Goal: Task Accomplishment & Management: Complete application form

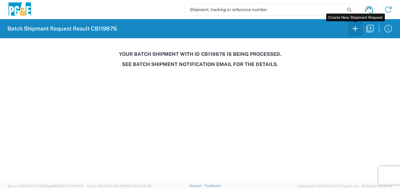
click at [355, 31] on icon "button" at bounding box center [355, 29] width 6 height 6
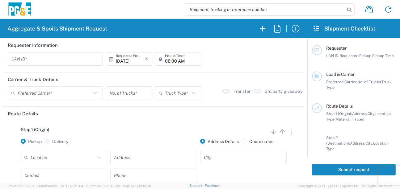
click at [52, 59] on input "text" at bounding box center [55, 59] width 88 height 11
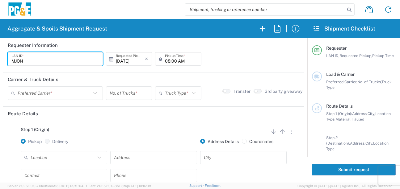
type input "MJON"
click at [165, 61] on input "08:00 AM" at bounding box center [181, 59] width 32 height 11
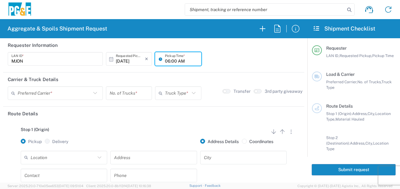
click at [171, 60] on input "06:00 AM" at bounding box center [181, 59] width 32 height 11
type input "06:30 AM"
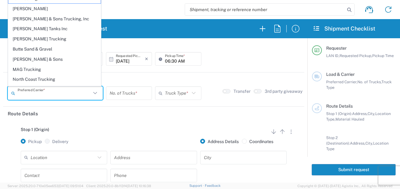
click at [78, 97] on input "text" at bounding box center [54, 93] width 73 height 11
click at [22, 37] on span "[PERSON_NAME] Trucking" at bounding box center [54, 39] width 92 height 10
type input "[PERSON_NAME] Trucking"
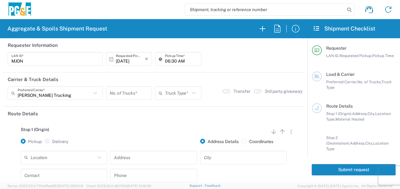
click at [139, 95] on input "number" at bounding box center [129, 93] width 39 height 11
type input "5"
click at [182, 95] on input "text" at bounding box center [177, 93] width 24 height 11
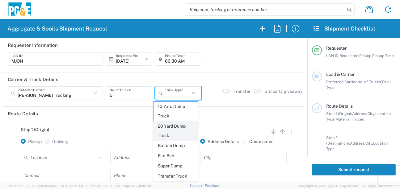
click at [167, 135] on span "20 Yard Dump Truck" at bounding box center [175, 131] width 44 height 19
type input "20 Yard Dump Truck"
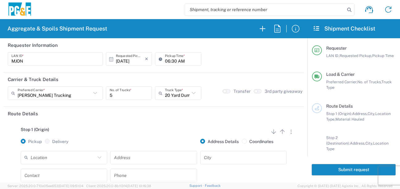
click at [132, 122] on div "Stop 1 (Origin) Add Stop Above Add Stop Below Remove Stop Pickup Delivery Addre…" at bounding box center [154, 169] width 292 height 97
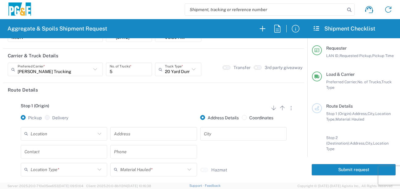
scroll to position [62, 0]
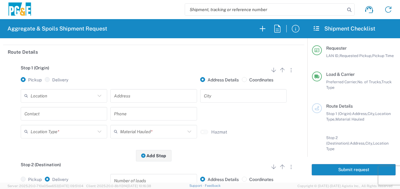
click at [76, 98] on input "text" at bounding box center [63, 95] width 65 height 11
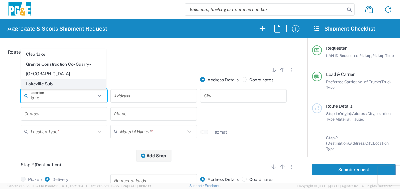
click at [49, 82] on span "Lakeville Sub" at bounding box center [64, 84] width 84 height 10
type input "Lakeville Sub"
type input "[STREET_ADDRESS]"
type input "Petaluma"
type input "Business No Loading Dock"
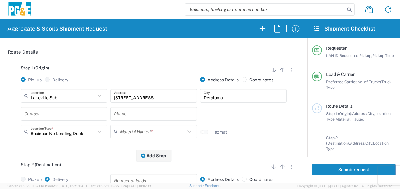
click at [48, 112] on input "text" at bounding box center [63, 113] width 79 height 11
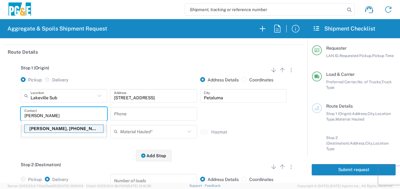
type input "[PERSON_NAME]"
click at [46, 128] on p "[PERSON_NAME], [PHONE_NUMBER]" at bounding box center [64, 129] width 78 height 8
type input "mjon"
type input "[PERSON_NAME]"
type input "[PHONE_NUMBER]"
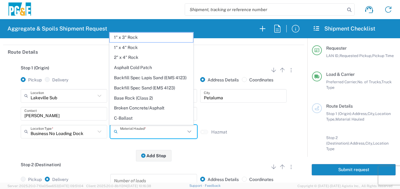
click at [137, 131] on input "text" at bounding box center [152, 131] width 65 height 11
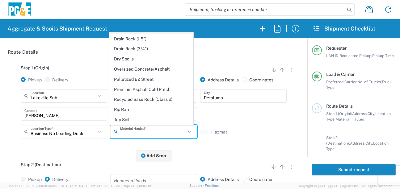
scroll to position [120, 0]
click at [131, 61] on span "Dry Spoils" at bounding box center [152, 59] width 84 height 10
type input "Dry Spoils"
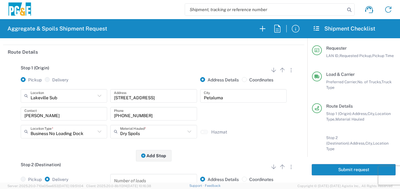
click at [82, 149] on div "Stop 1 (Origin) Add Stop Above Add Stop Below Remove Stop Pickup Delivery Addre…" at bounding box center [154, 107] width 292 height 97
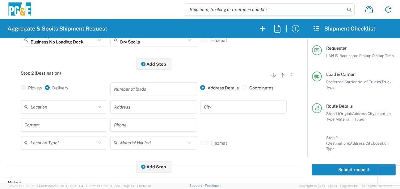
scroll to position [154, 0]
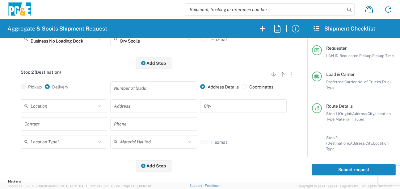
click at [73, 105] on input "text" at bounding box center [63, 106] width 65 height 11
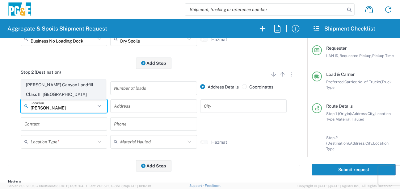
click at [62, 90] on span "[PERSON_NAME] Canyon Landfill Class II - [GEOGRAPHIC_DATA]" at bounding box center [64, 89] width 84 height 19
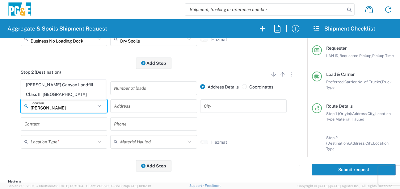
type input "[PERSON_NAME] Canyon Landfill Class II - [GEOGRAPHIC_DATA]"
type input "[STREET_ADDRESS][PERSON_NAME]"
type input "[GEOGRAPHIC_DATA]"
type input "Landfill"
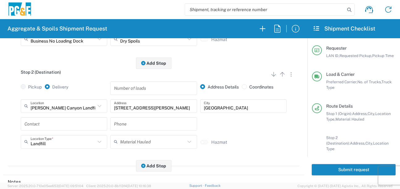
click at [53, 125] on input "text" at bounding box center [63, 124] width 79 height 11
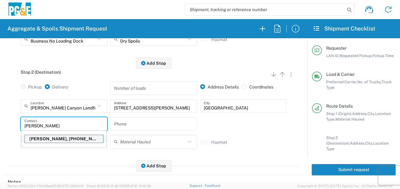
click at [44, 142] on p "[PERSON_NAME], [PHONE_NUMBER]" at bounding box center [64, 139] width 78 height 8
type input "[PERSON_NAME]"
type input "[PHONE_NUMBER]"
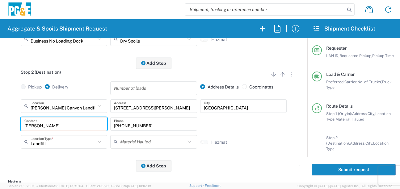
click at [55, 162] on div "Stop 2 (Destination) Add Stop Above Add Stop Below Remove Stop Pickup Delivery …" at bounding box center [154, 114] width 292 height 103
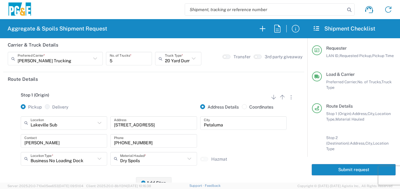
scroll to position [0, 0]
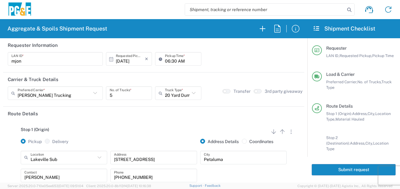
click at [337, 169] on button "Submit request" at bounding box center [354, 169] width 84 height 11
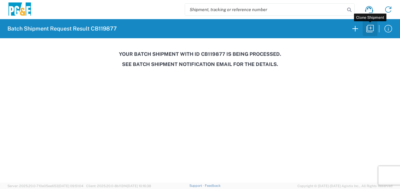
click at [375, 26] on icon "button" at bounding box center [370, 29] width 10 height 10
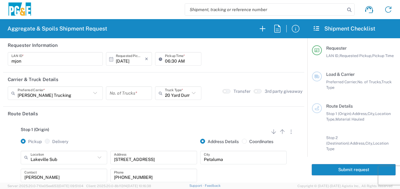
click at [165, 61] on input "06:30 AM" at bounding box center [181, 59] width 32 height 11
click at [172, 60] on input "07:30 AM" at bounding box center [181, 59] width 32 height 11
type input "07:00 AM"
click at [131, 98] on input "number" at bounding box center [129, 93] width 39 height 11
type input "5"
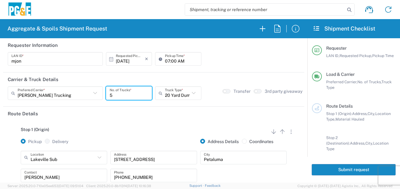
click at [117, 124] on div "Stop 1 (Origin) Add Stop Above Add Stop Below Remove Stop Pickup Delivery Addre…" at bounding box center [154, 169] width 292 height 97
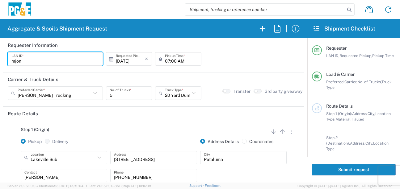
drag, startPoint x: 25, startPoint y: 55, endPoint x: -2, endPoint y: 57, distance: 27.3
click at [0, 57] on html "Aggregate & Spoils Shipment Request Requester Information mjon LAN ID * [DATE] …" at bounding box center [200, 94] width 400 height 189
type input "MJON"
click at [120, 131] on div "Stop 1 (Origin) Add Stop Above Add Stop Below Remove Stop" at bounding box center [154, 133] width 292 height 12
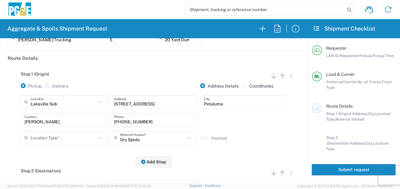
scroll to position [93, 0]
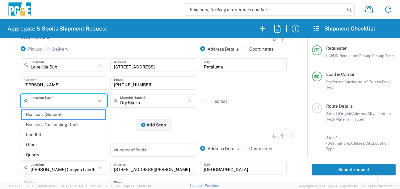
click at [69, 99] on input "text" at bounding box center [63, 100] width 65 height 11
click at [51, 123] on span "Business No Loading Dock" at bounding box center [64, 125] width 84 height 10
type input "Business No Loading Dock"
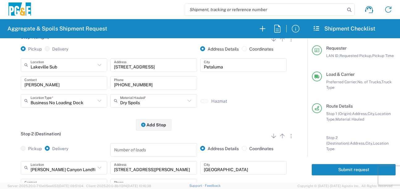
click at [107, 116] on div "Stop 1 (Origin) Add Stop Above Add Stop Below Remove Stop Pickup Delivery Addre…" at bounding box center [154, 76] width 292 height 97
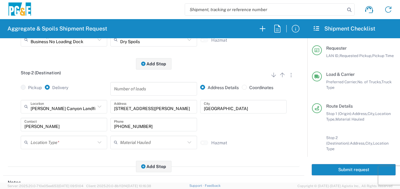
scroll to position [154, 0]
click at [44, 140] on input "text" at bounding box center [63, 141] width 65 height 11
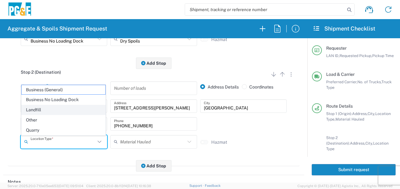
click at [47, 111] on span "Landfill" at bounding box center [64, 110] width 84 height 10
type input "Landfill"
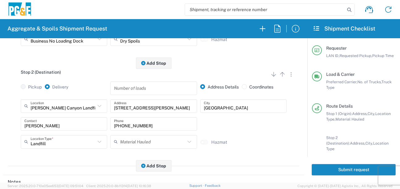
click at [80, 160] on div "Stop 2 (Destination) Add Stop Above Add Stop Below Remove Stop Pickup Delivery …" at bounding box center [154, 114] width 292 height 103
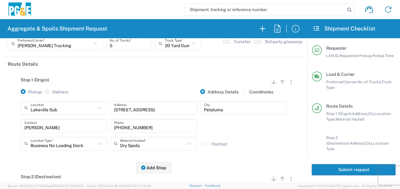
scroll to position [0, 0]
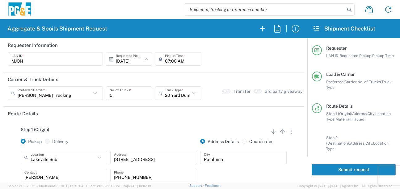
click at [345, 171] on button "Submit request" at bounding box center [354, 169] width 84 height 11
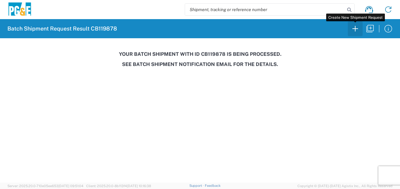
click at [354, 30] on icon "button" at bounding box center [355, 29] width 10 height 10
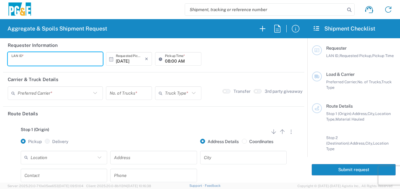
click at [52, 61] on input "text" at bounding box center [55, 59] width 88 height 11
type input "LXRJ"
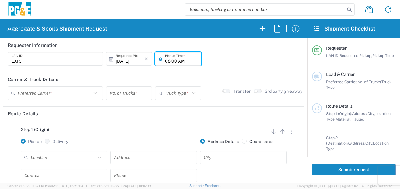
click at [166, 63] on input "08:00 AM" at bounding box center [181, 59] width 32 height 11
type input "06:00 AM"
click at [68, 93] on input "text" at bounding box center [54, 93] width 73 height 11
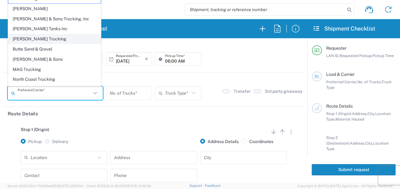
click at [24, 40] on span "[PERSON_NAME] Trucking" at bounding box center [54, 39] width 92 height 10
type input "[PERSON_NAME] Trucking"
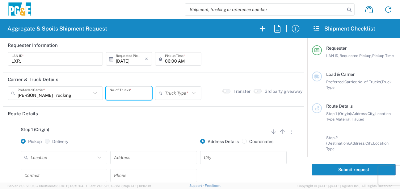
click at [134, 95] on input "number" at bounding box center [129, 93] width 39 height 11
type input "6"
click at [165, 90] on input "text" at bounding box center [177, 93] width 24 height 11
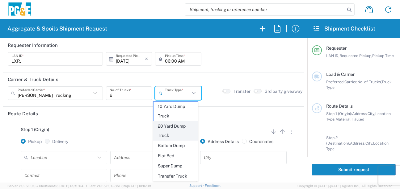
click at [167, 132] on span "20 Yard Dump Truck" at bounding box center [175, 131] width 44 height 19
type input "20 Yard Dump Truck"
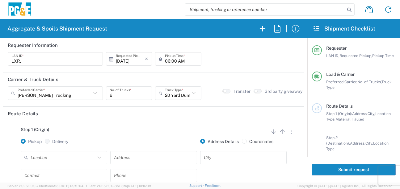
click at [154, 127] on div "Stop 1 (Origin) Add Stop Above Add Stop Below Remove Stop Pickup Delivery Addre…" at bounding box center [154, 169] width 292 height 97
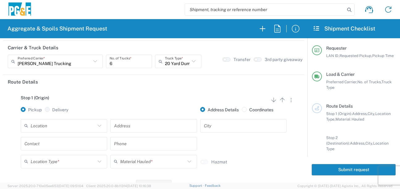
scroll to position [62, 0]
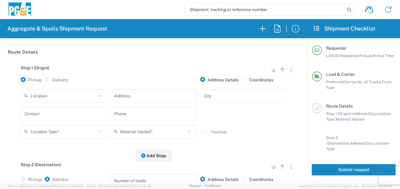
click at [60, 96] on input "text" at bounding box center [63, 95] width 65 height 11
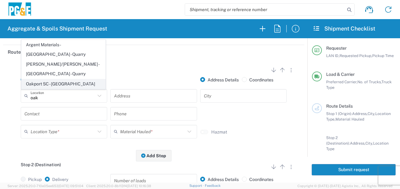
click at [64, 84] on span "Oakport SC - [GEOGRAPHIC_DATA]" at bounding box center [64, 84] width 84 height 10
type input "Oakport SC - [GEOGRAPHIC_DATA]"
type input "[STREET_ADDRESS]"
type input "[GEOGRAPHIC_DATA]"
type input "Business No Loading Dock"
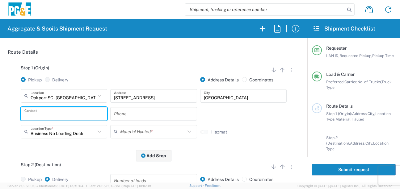
click at [45, 115] on input "text" at bounding box center [63, 113] width 79 height 11
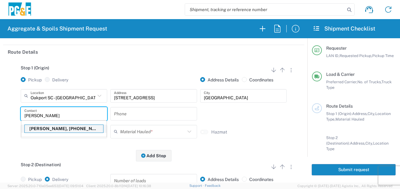
click at [53, 128] on p "[PERSON_NAME], [PHONE_NUMBER]" at bounding box center [64, 129] width 78 height 8
type input "[PERSON_NAME]"
type input "[PHONE_NUMBER]"
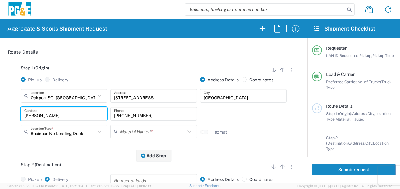
click at [137, 136] on input "text" at bounding box center [152, 131] width 65 height 11
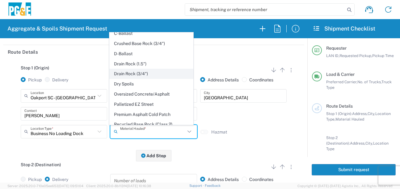
scroll to position [93, 0]
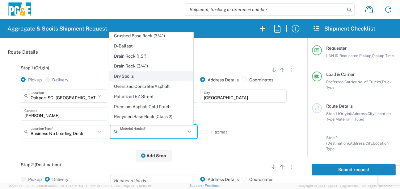
click at [134, 81] on span "Dry Spoils" at bounding box center [152, 77] width 84 height 10
type input "Dry Spoils"
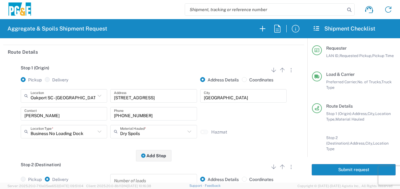
drag, startPoint x: 104, startPoint y: 153, endPoint x: 108, endPoint y: 152, distance: 4.1
click at [105, 153] on div "Stop 1 (Origin) Add Stop Above Add Stop Below Remove Stop Pickup Delivery Addre…" at bounding box center [154, 107] width 292 height 97
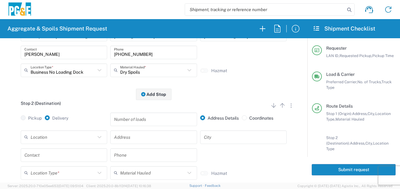
scroll to position [154, 0]
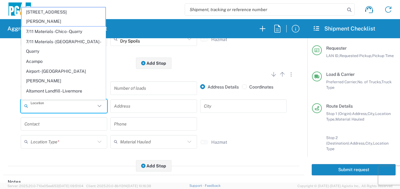
click at [92, 106] on input "text" at bounding box center [63, 106] width 65 height 11
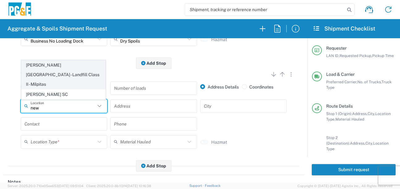
click at [68, 79] on span "[PERSON_NAME][GEOGRAPHIC_DATA] - Landfill Class II - Milpitas" at bounding box center [64, 75] width 84 height 28
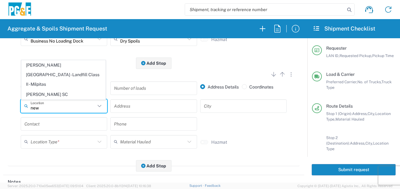
type input "[PERSON_NAME][GEOGRAPHIC_DATA] - Landfill Class II - Milpitas"
type input "[STREET_ADDRESS][PERSON_NAME]"
type input "Milpitas"
type input "Landfill"
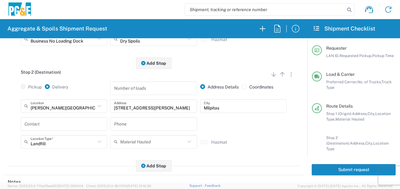
click at [56, 123] on input "text" at bounding box center [63, 124] width 79 height 11
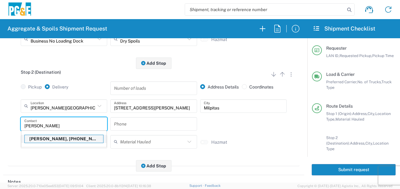
click at [53, 141] on p "[PERSON_NAME], [PHONE_NUMBER]" at bounding box center [64, 139] width 78 height 8
type input "[PERSON_NAME]"
type input "[PHONE_NUMBER]"
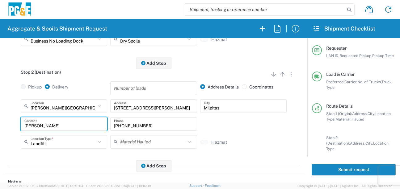
click at [56, 165] on div "Stop 2 (Destination) Add Stop Above Add Stop Below Remove Stop Pickup Delivery …" at bounding box center [154, 114] width 292 height 103
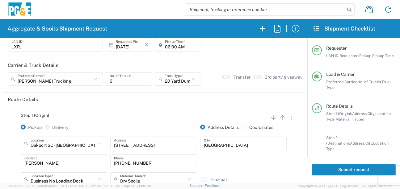
scroll to position [0, 0]
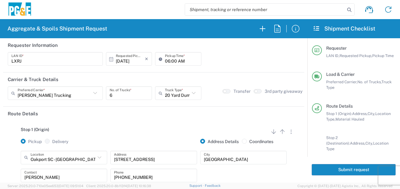
click at [326, 169] on button "Submit request" at bounding box center [354, 169] width 84 height 11
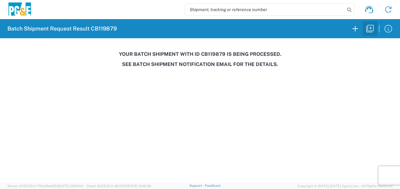
click at [370, 30] on icon "button" at bounding box center [370, 29] width 10 height 10
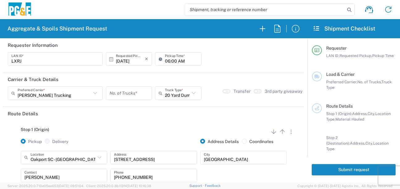
click at [173, 60] on input "06:00 AM" at bounding box center [181, 59] width 32 height 11
click at [173, 62] on input "06:00 AM" at bounding box center [181, 59] width 32 height 11
type input "06:30 AM"
click at [131, 96] on input "number" at bounding box center [129, 93] width 39 height 11
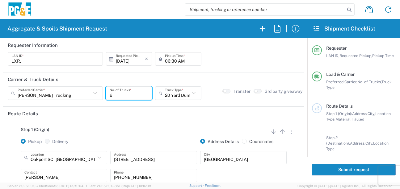
type input "6"
click at [107, 132] on div "Stop 1 (Origin) Add Stop Above Add Stop Below Remove Stop" at bounding box center [154, 133] width 292 height 12
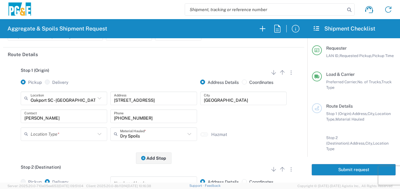
scroll to position [62, 0]
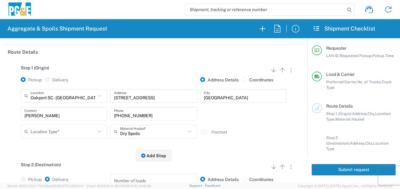
click at [58, 131] on input "text" at bounding box center [63, 131] width 65 height 11
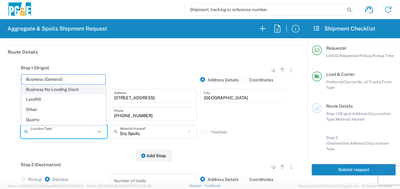
click at [63, 89] on span "Business No Loading Dock" at bounding box center [64, 90] width 84 height 10
type input "Business No Loading Dock"
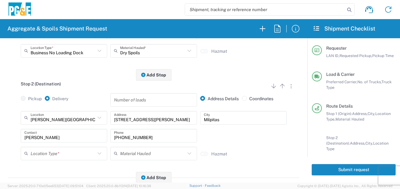
scroll to position [154, 0]
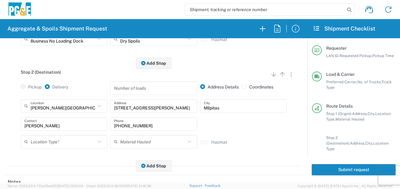
click at [56, 145] on input "text" at bounding box center [63, 141] width 65 height 11
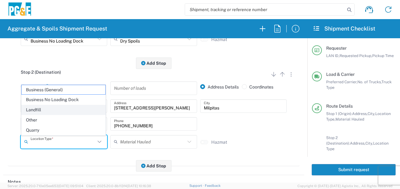
click at [45, 110] on span "Landfill" at bounding box center [64, 110] width 84 height 10
type input "Landfill"
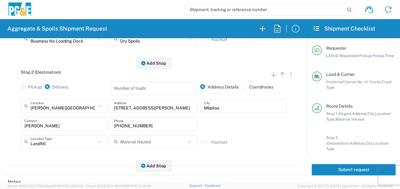
click at [81, 169] on main "Stop 1 (Origin) Add Stop Above Add Stop Below Remove Stop Pickup Delivery Addre…" at bounding box center [153, 69] width 301 height 207
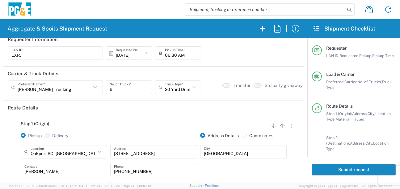
scroll to position [0, 0]
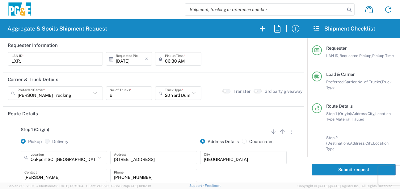
click at [337, 170] on button "Submit request" at bounding box center [354, 169] width 84 height 11
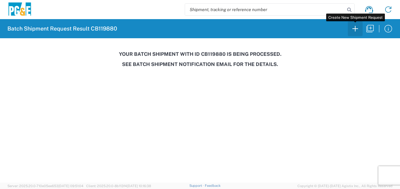
click at [354, 31] on icon "button" at bounding box center [355, 29] width 10 height 10
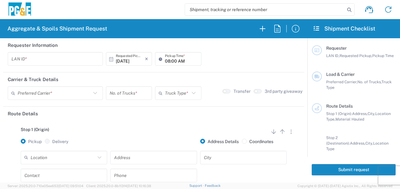
click at [54, 58] on input "text" at bounding box center [55, 59] width 88 height 11
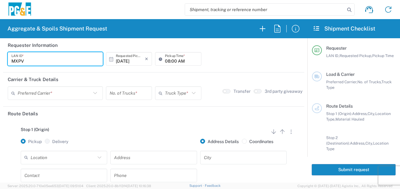
type input "MXPV"
click at [166, 62] on input "08:00 AM" at bounding box center [181, 59] width 32 height 11
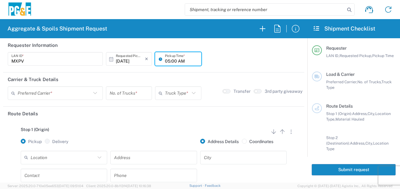
click at [173, 61] on input "05:00 AM" at bounding box center [181, 59] width 32 height 11
type input "05:30 AM"
click at [47, 94] on input "text" at bounding box center [54, 93] width 73 height 11
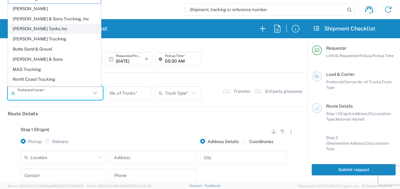
click at [32, 29] on span "[PERSON_NAME] Tanks Inc" at bounding box center [54, 29] width 92 height 10
type input "[PERSON_NAME] Tanks Inc"
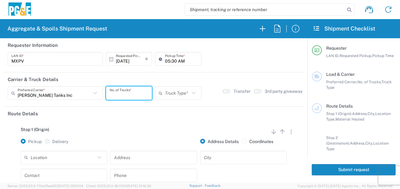
click at [123, 95] on input "number" at bounding box center [129, 93] width 39 height 11
type input "4"
click at [171, 96] on input "text" at bounding box center [177, 93] width 24 height 11
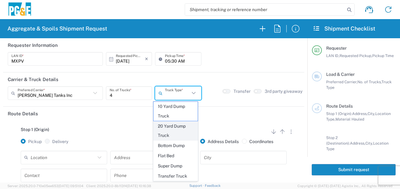
click at [167, 129] on span "20 Yard Dump Truck" at bounding box center [175, 131] width 44 height 19
type input "20 Yard Dump Truck"
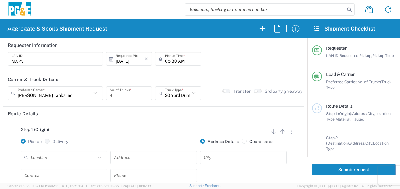
click at [161, 125] on div "Stop 1 (Origin) Add Stop Above Add Stop Below Remove Stop Pickup Delivery Addre…" at bounding box center [154, 169] width 292 height 97
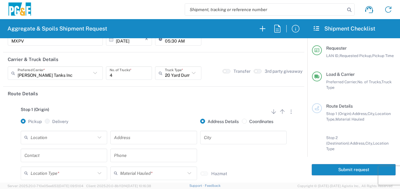
scroll to position [31, 0]
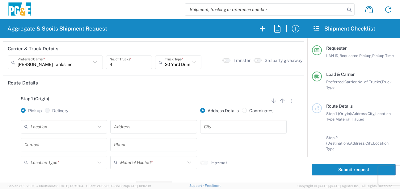
click at [58, 129] on input "text" at bounding box center [63, 126] width 65 height 11
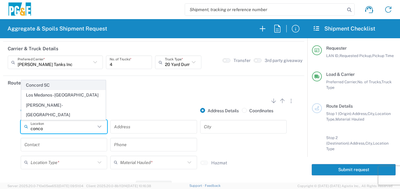
click at [50, 90] on span "Concord SC" at bounding box center [64, 86] width 84 height 10
type input "Concord SC"
type input "[STREET_ADDRESS]"
type input "[GEOGRAPHIC_DATA]"
type input "Business No Loading Dock"
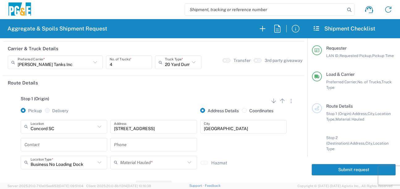
click at [60, 143] on input "text" at bounding box center [63, 144] width 79 height 11
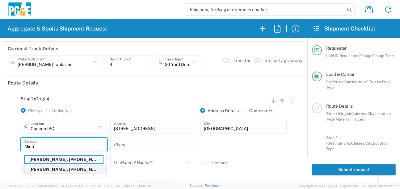
click at [64, 171] on p "[PERSON_NAME], [PHONE_NUMBER]" at bounding box center [64, 170] width 78 height 8
type input "[PERSON_NAME]"
type input "[PHONE_NUMBER]"
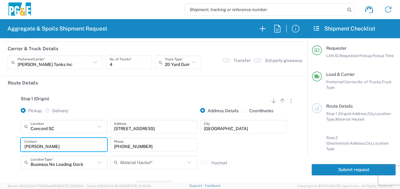
click at [134, 162] on input "text" at bounding box center [152, 162] width 65 height 11
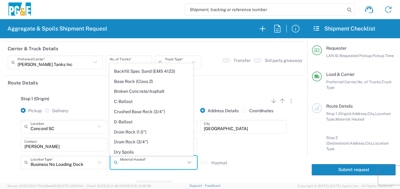
scroll to position [93, 0]
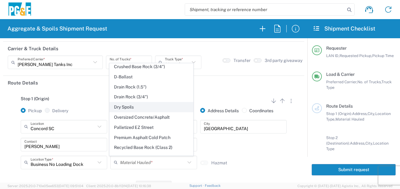
click at [132, 112] on span "Dry Spoils" at bounding box center [152, 108] width 84 height 10
type input "Dry Spoils"
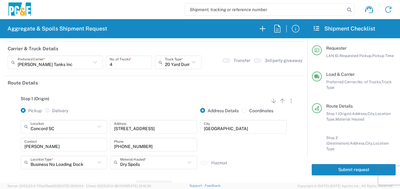
click at [12, 143] on div "Concord SC Location [GEOGRAPHIC_DATA] [GEOGRAPHIC_DATA] [STREET_ADDRESS][PERSON…" at bounding box center [154, 147] width 292 height 54
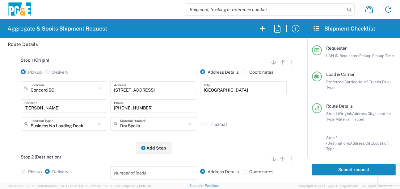
scroll to position [124, 0]
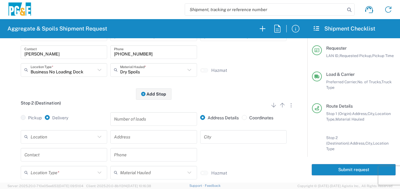
click at [52, 139] on input "text" at bounding box center [63, 137] width 65 height 11
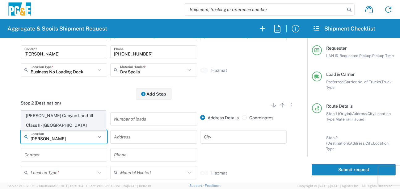
click at [59, 120] on span "[PERSON_NAME] Canyon Landfill Class II - [GEOGRAPHIC_DATA]" at bounding box center [64, 120] width 84 height 19
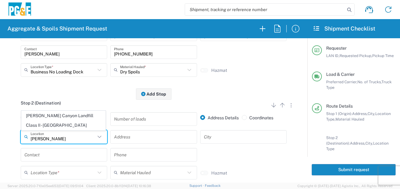
type input "[PERSON_NAME] Canyon Landfill Class II - [GEOGRAPHIC_DATA]"
type input "[STREET_ADDRESS][PERSON_NAME]"
type input "[GEOGRAPHIC_DATA]"
type input "Landfill"
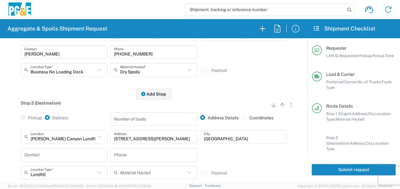
click at [51, 155] on input "text" at bounding box center [63, 154] width 79 height 11
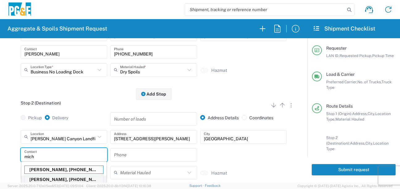
click at [48, 179] on p "[PERSON_NAME], [PHONE_NUMBER]" at bounding box center [64, 180] width 78 height 8
type input "[PERSON_NAME]"
type input "[PHONE_NUMBER]"
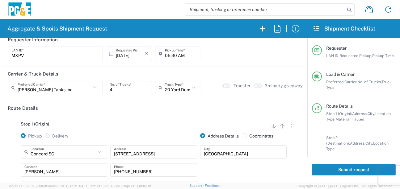
scroll to position [0, 0]
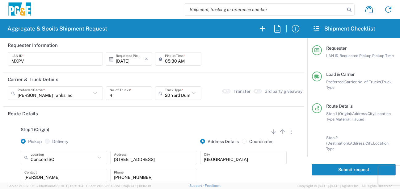
click at [341, 166] on button "Submit request" at bounding box center [354, 169] width 84 height 11
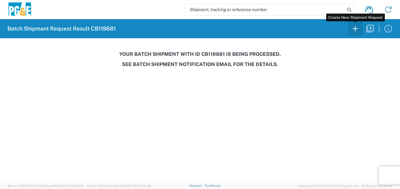
click at [355, 29] on icon "button" at bounding box center [355, 29] width 10 height 10
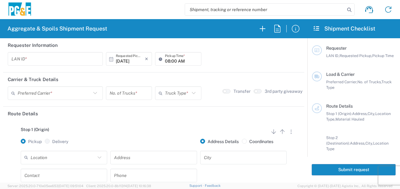
click at [33, 60] on input "text" at bounding box center [55, 59] width 88 height 11
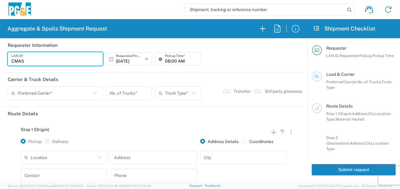
type input "CMA5"
click at [165, 61] on input "08:00 AM" at bounding box center [181, 59] width 32 height 11
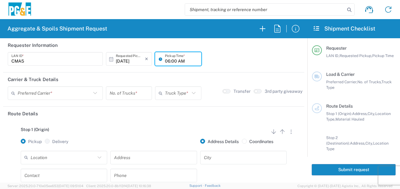
type input "06:00 AM"
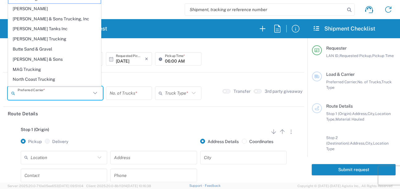
click at [58, 97] on input "text" at bounding box center [54, 93] width 73 height 11
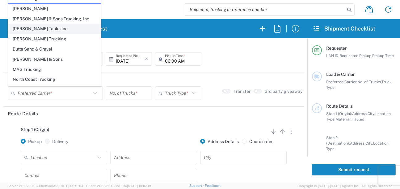
click at [32, 27] on span "[PERSON_NAME] Tanks Inc" at bounding box center [54, 29] width 92 height 10
type input "[PERSON_NAME] Tanks Inc"
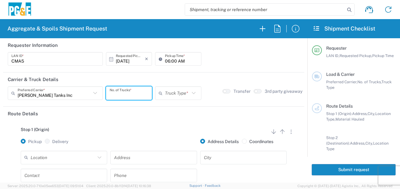
click at [134, 93] on input "number" at bounding box center [129, 93] width 39 height 11
type input "2"
click at [175, 91] on input "text" at bounding box center [177, 93] width 24 height 11
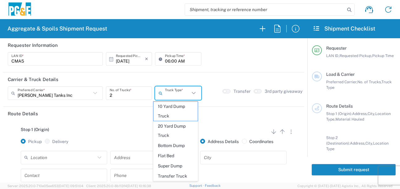
drag, startPoint x: 165, startPoint y: 131, endPoint x: 161, endPoint y: 128, distance: 5.0
click at [165, 130] on span "20 Yard Dump Truck" at bounding box center [175, 131] width 44 height 19
type input "20 Yard Dump Truck"
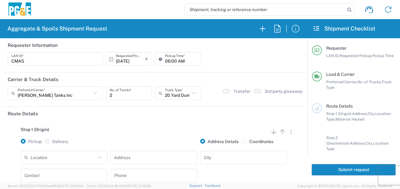
click at [159, 127] on div "Stop 1 (Origin) Add Stop Above Add Stop Below Remove Stop Pickup Delivery Addre…" at bounding box center [154, 169] width 292 height 97
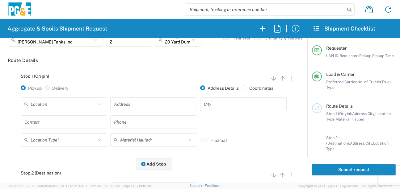
scroll to position [62, 0]
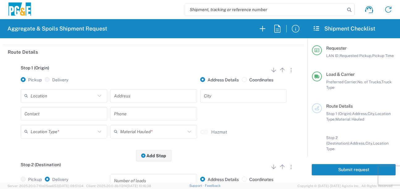
click at [85, 96] on input "text" at bounding box center [63, 95] width 65 height 11
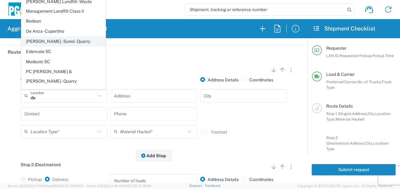
click at [56, 45] on span "[PERSON_NAME] - Sunol - Quarry" at bounding box center [64, 42] width 84 height 10
type input "[PERSON_NAME] - Sunol - Quarry"
type input "[STREET_ADDRESS]"
type input "Sunol"
type input "Quarry"
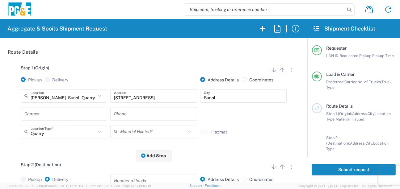
click at [50, 113] on input "text" at bounding box center [63, 113] width 79 height 11
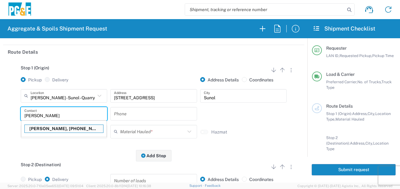
click at [57, 131] on p "[PERSON_NAME], [PHONE_NUMBER]" at bounding box center [64, 129] width 78 height 8
type input "[PERSON_NAME]"
type input "[PHONE_NUMBER]"
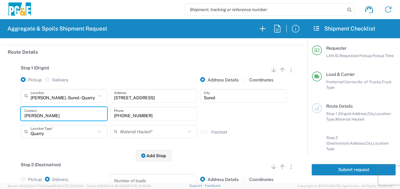
click at [120, 135] on input "text" at bounding box center [152, 131] width 65 height 11
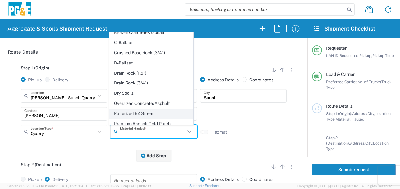
scroll to position [58, 0]
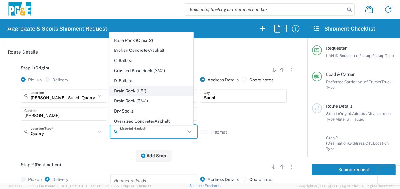
click at [145, 96] on span "Drain Rock (1.5")" at bounding box center [152, 91] width 84 height 10
type input "Drain Rock (1.5")"
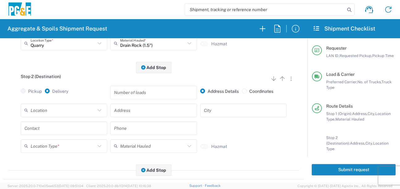
scroll to position [154, 0]
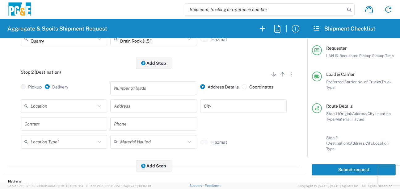
click at [67, 102] on input "text" at bounding box center [63, 106] width 65 height 11
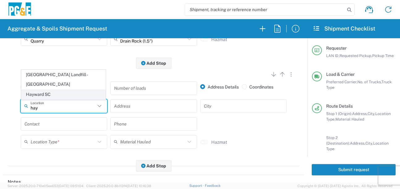
click at [60, 96] on span "Hayward SC" at bounding box center [64, 95] width 84 height 10
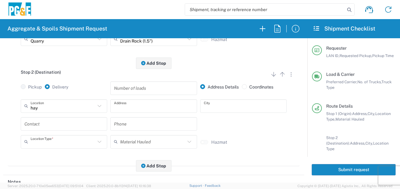
type input "Hayward SC"
type input "24300 Clawiter Rd"
type input "Hayward"
type input "Business No Loading Dock"
click at [51, 127] on input "text" at bounding box center [63, 124] width 79 height 11
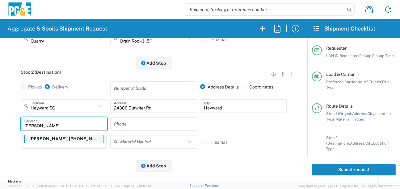
click at [54, 141] on p "[PERSON_NAME], [PHONE_NUMBER]" at bounding box center [64, 139] width 78 height 8
type input "[PERSON_NAME]"
type input "[PHONE_NUMBER]"
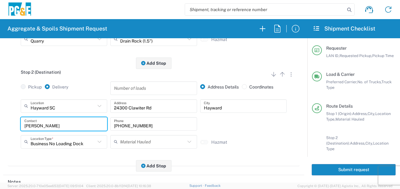
click at [86, 164] on div "Stop 2 (Destination) Add Stop Above Add Stop Below Remove Stop Pickup Delivery …" at bounding box center [154, 114] width 292 height 103
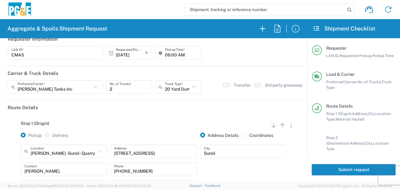
scroll to position [0, 0]
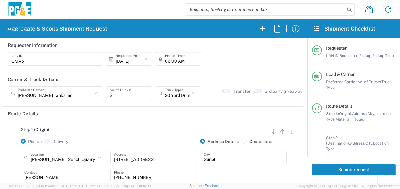
click at [336, 169] on button "Submit request" at bounding box center [354, 169] width 84 height 11
